Goal: Task Accomplishment & Management: Manage account settings

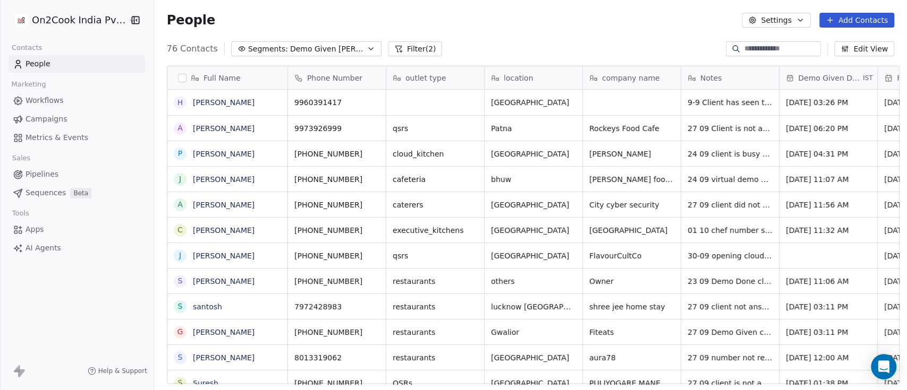
scroll to position [333, 747]
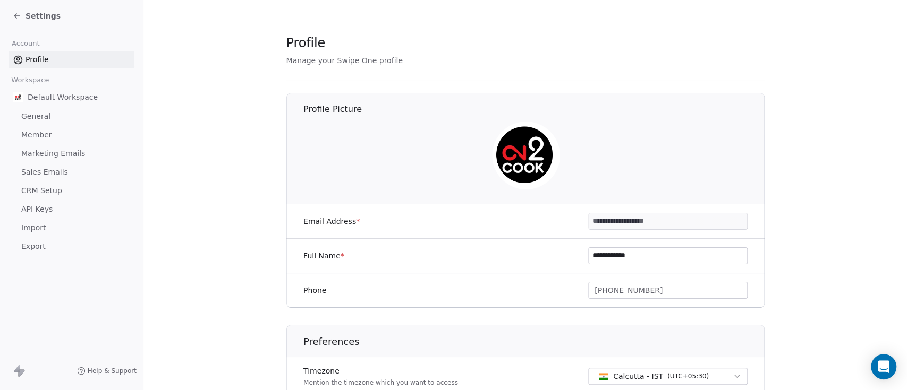
drag, startPoint x: 0, startPoint y: 0, endPoint x: 37, endPoint y: 58, distance: 69.3
click at [37, 58] on span "Profile" at bounding box center [36, 59] width 23 height 11
click at [21, 15] on icon at bounding box center [17, 16] width 8 height 8
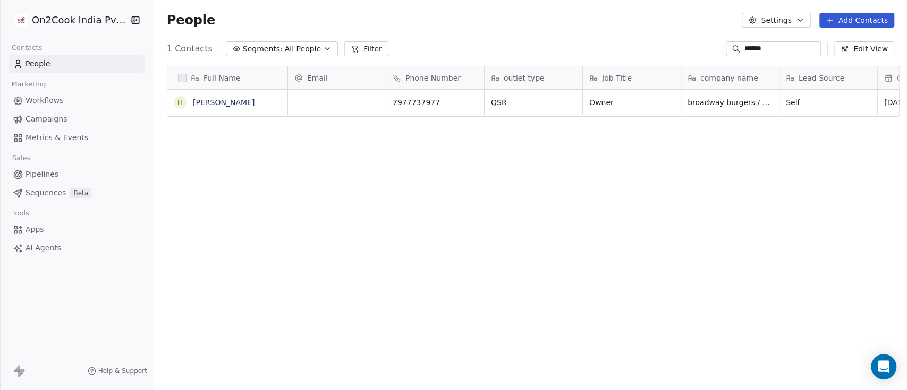
scroll to position [333, 747]
click at [305, 46] on span "All People" at bounding box center [303, 49] width 36 height 11
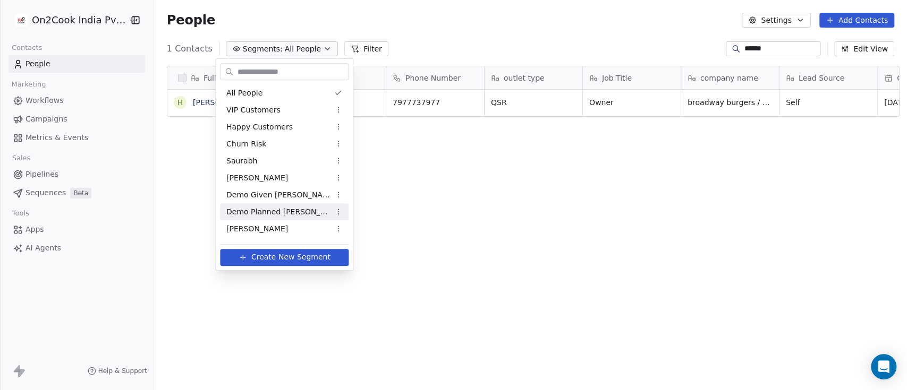
click at [268, 208] on span "Demo Planned Sam" at bounding box center [278, 212] width 104 height 11
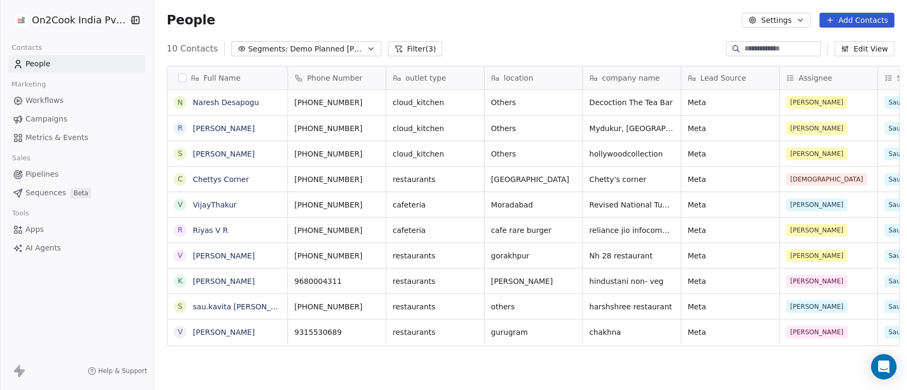
scroll to position [0, 0]
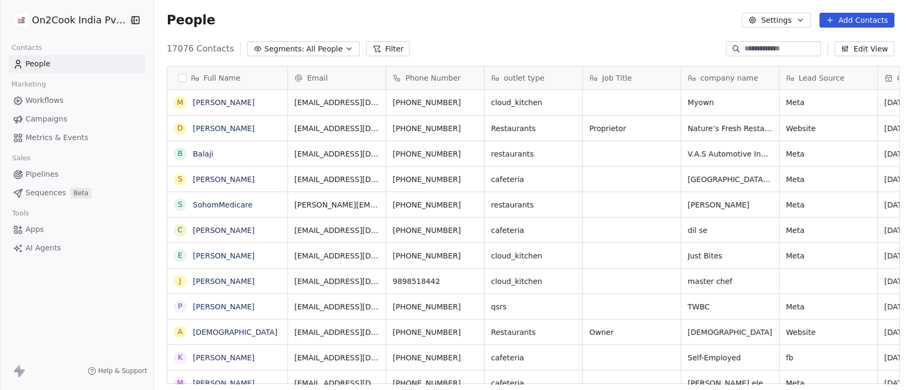
scroll to position [333, 747]
click at [783, 52] on input at bounding box center [781, 49] width 74 height 11
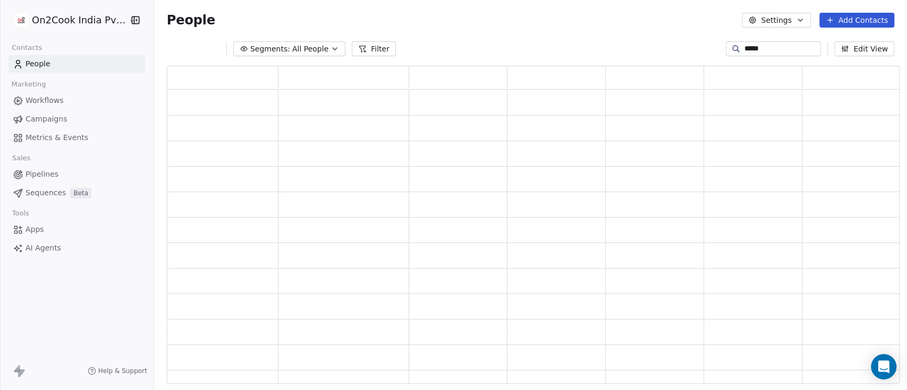
scroll to position [307, 721]
type input "*****"
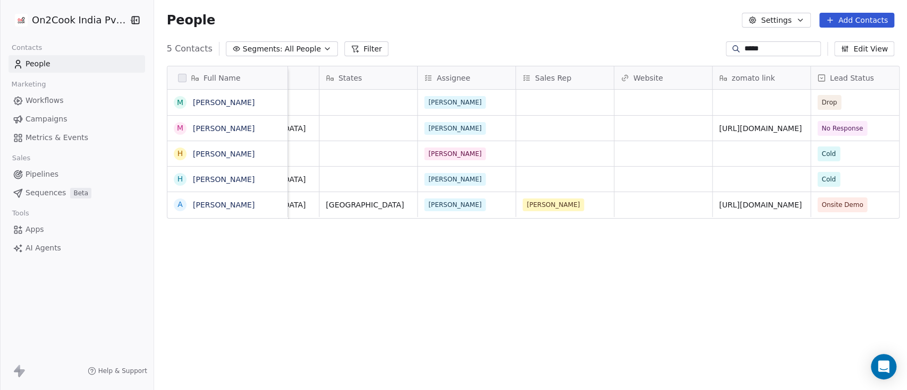
scroll to position [0, 953]
click at [552, 203] on div "[PERSON_NAME]" at bounding box center [553, 205] width 65 height 13
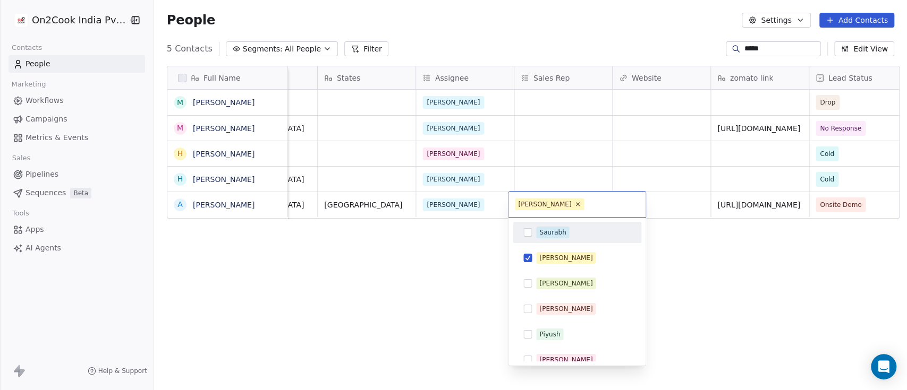
click at [547, 229] on div "Saurabh" at bounding box center [552, 233] width 27 height 10
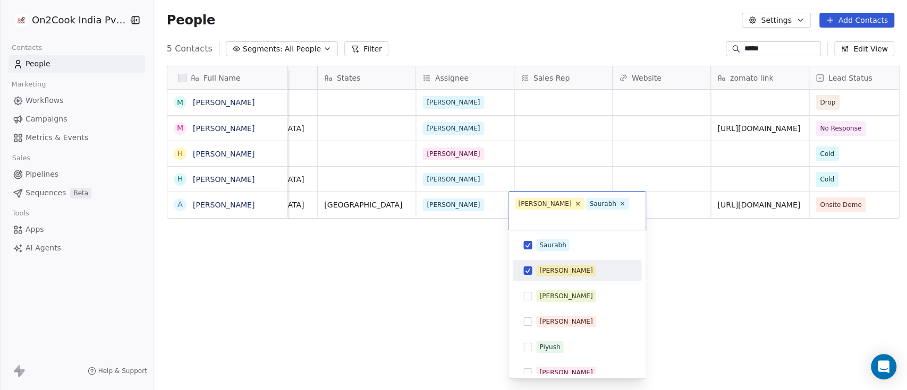
click at [547, 262] on div "[PERSON_NAME]" at bounding box center [577, 270] width 120 height 17
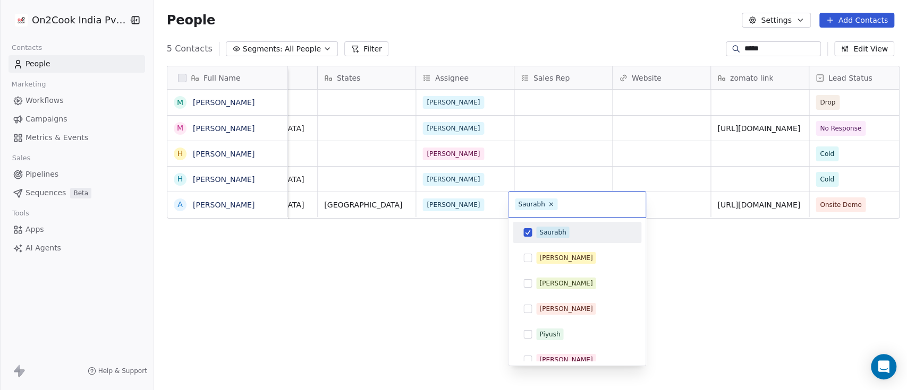
click at [468, 203] on html "On2Cook India Pvt. Ltd. Contacts People Marketing Workflows Campaigns Metrics &…" at bounding box center [453, 195] width 907 height 390
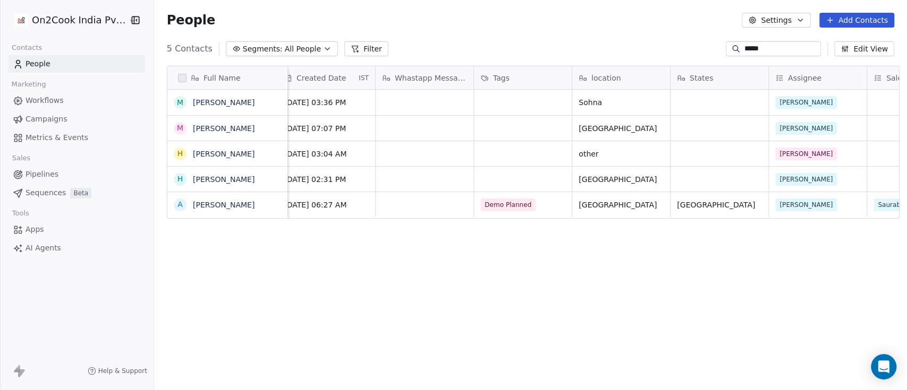
scroll to position [0, 591]
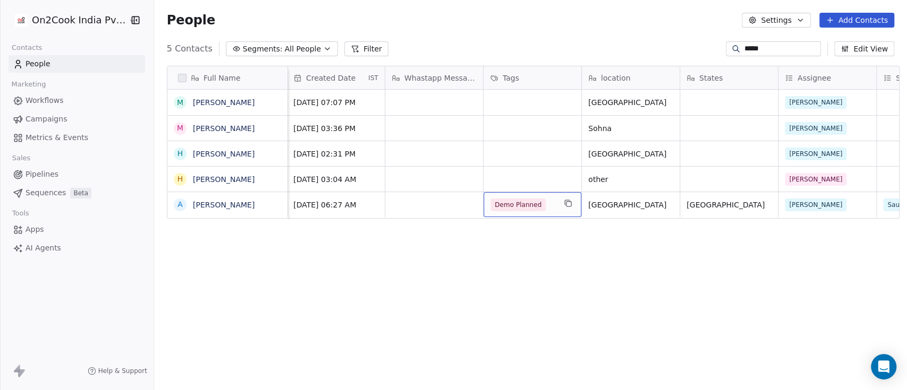
click at [545, 208] on div "Demo Planned" at bounding box center [522, 205] width 65 height 13
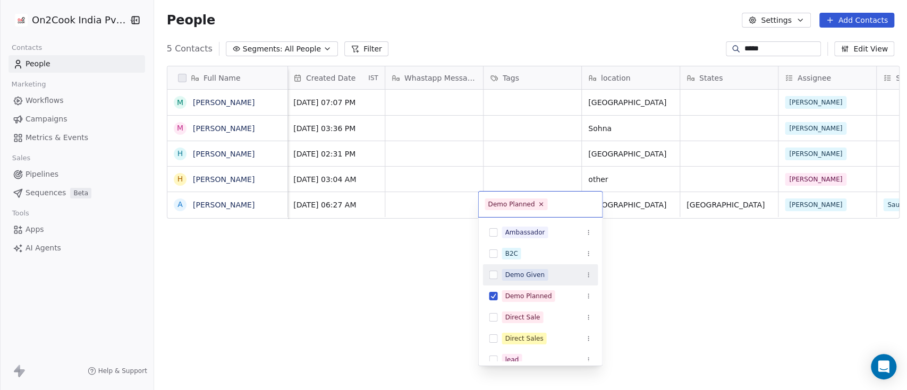
click at [528, 278] on div "Demo Given" at bounding box center [525, 275] width 40 height 10
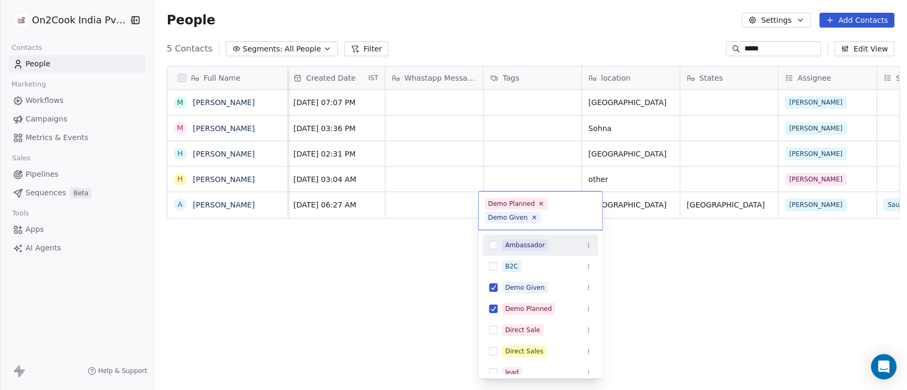
click at [441, 203] on html "On2Cook India Pvt. Ltd. Contacts People Marketing Workflows Campaigns Metrics &…" at bounding box center [453, 195] width 907 height 390
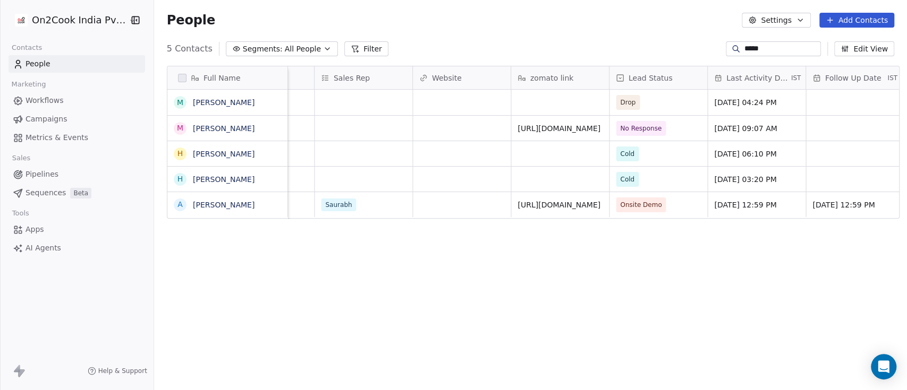
scroll to position [0, 1160]
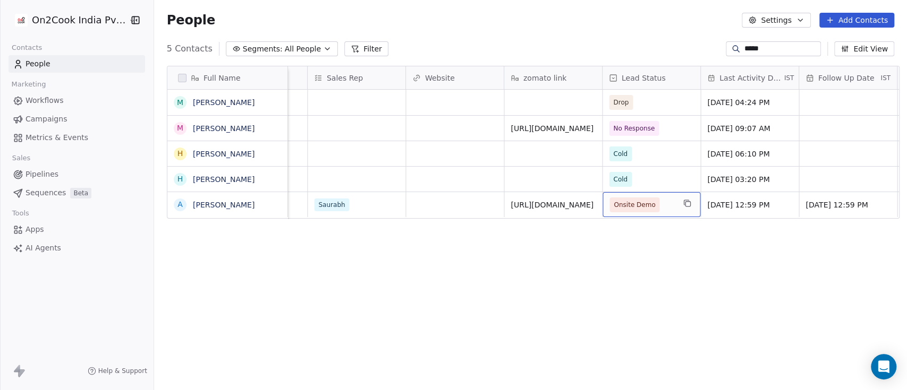
click at [663, 209] on span "Onsite Demo" at bounding box center [641, 205] width 65 height 15
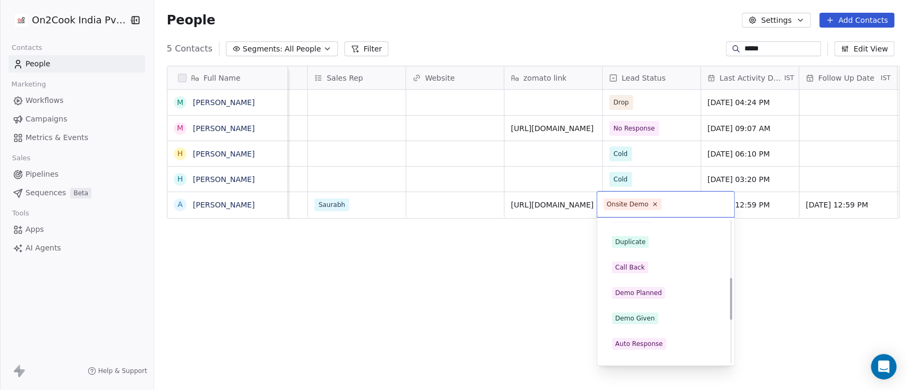
scroll to position [212, 0]
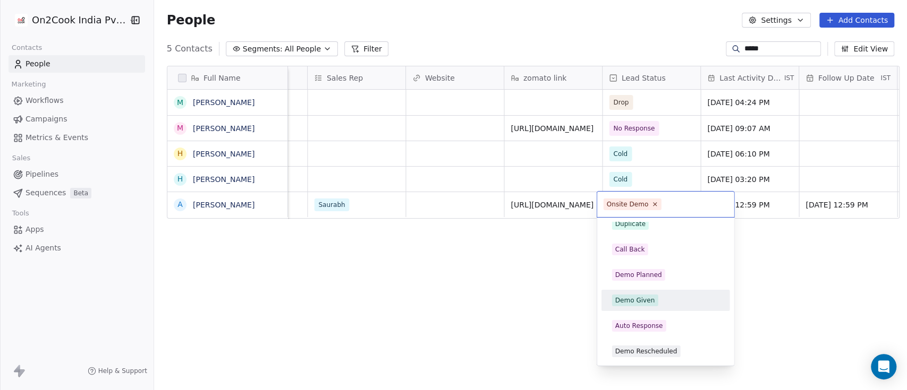
click at [644, 305] on span "Demo Given" at bounding box center [635, 301] width 46 height 12
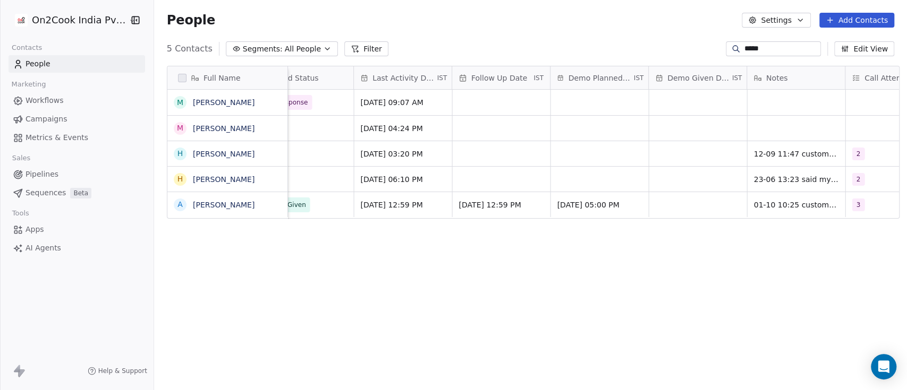
scroll to position [0, 1507]
click at [677, 205] on div "grid" at bounding box center [697, 204] width 98 height 25
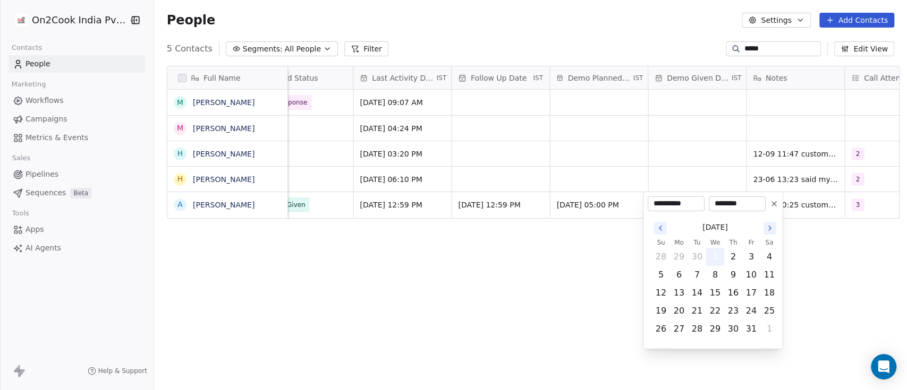
click at [718, 258] on button "1" at bounding box center [715, 257] width 17 height 17
click at [613, 259] on html "On2Cook India Pvt. Ltd. Contacts People Marketing Workflows Campaigns Metrics &…" at bounding box center [453, 195] width 907 height 390
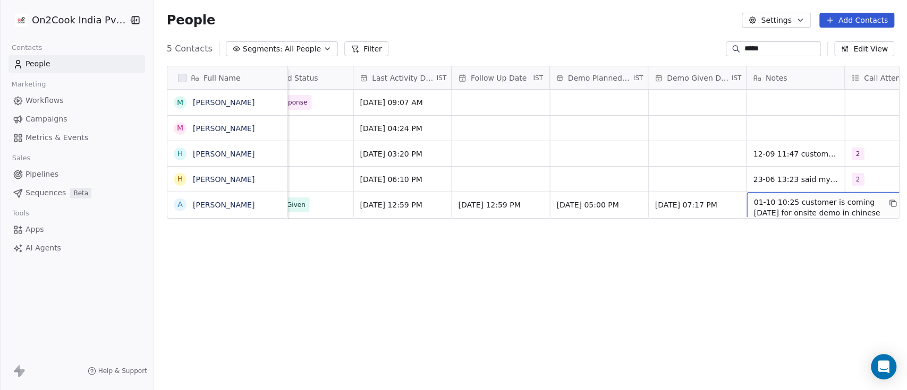
click at [753, 202] on span "01-10 10:25 customer is coming [DATE] for onsite demo in chinese recipes 30-09 …" at bounding box center [816, 234] width 126 height 74
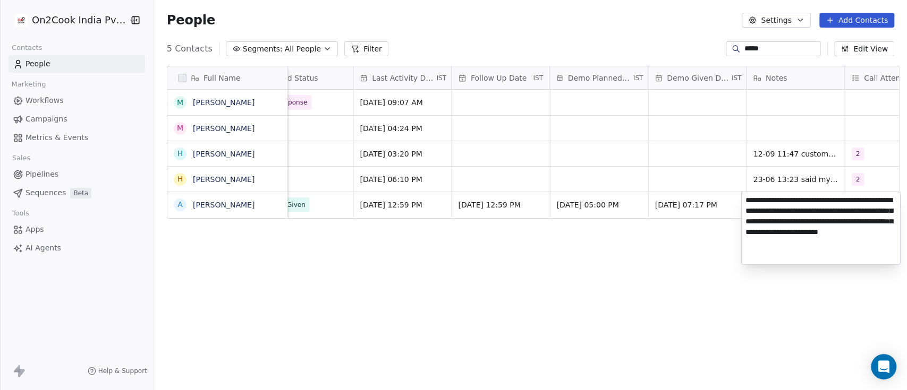
click at [744, 202] on textarea "**********" at bounding box center [821, 228] width 158 height 72
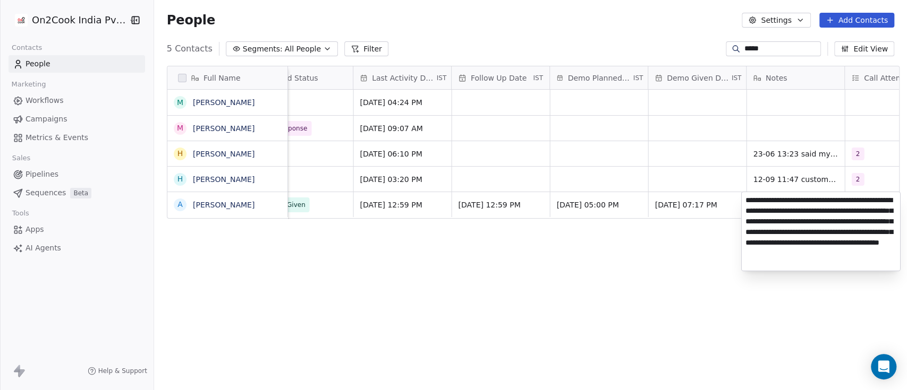
paste textarea "********"
type textarea "**********"
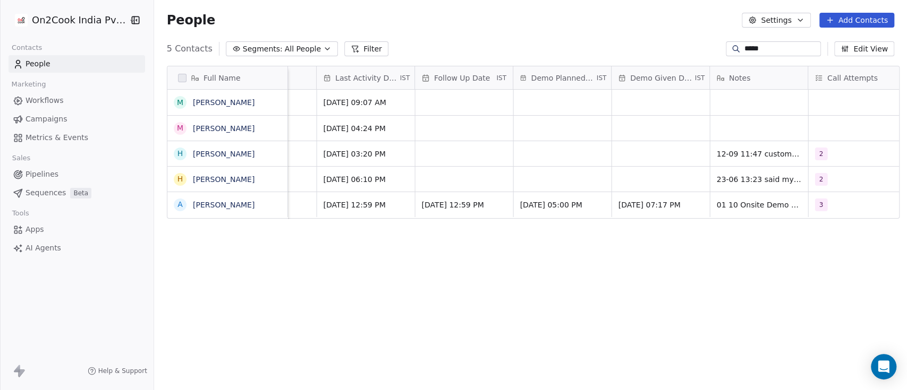
scroll to position [0, 1544]
click at [471, 205] on span "[DATE] 12:59 PM" at bounding box center [453, 205] width 65 height 11
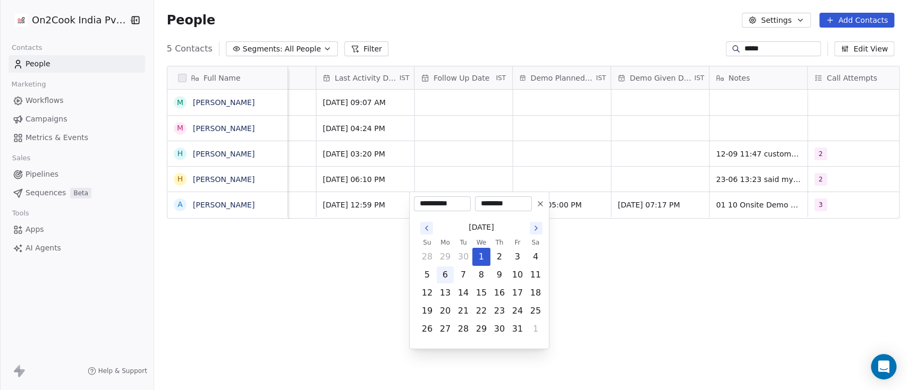
click at [449, 272] on button "6" at bounding box center [445, 275] width 17 height 17
type input "**********"
click at [499, 16] on html "On2Cook India Pvt. Ltd. Contacts People Marketing Workflows Campaigns Metrics &…" at bounding box center [453, 195] width 907 height 390
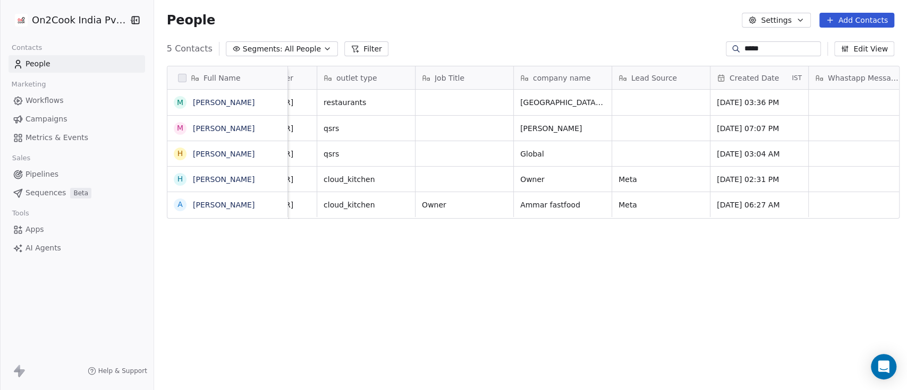
scroll to position [11, 161]
